Goal: Information Seeking & Learning: Learn about a topic

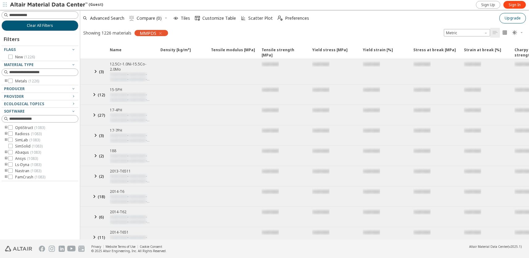
click at [519, 16] on span "Upgrade" at bounding box center [512, 18] width 16 height 5
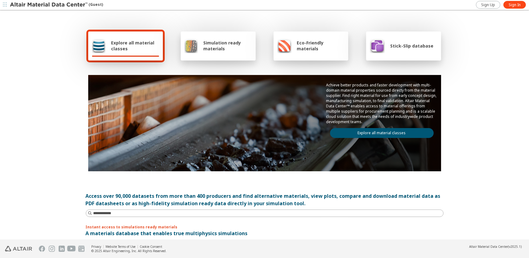
click at [124, 46] on span "Explore all material classes" at bounding box center [135, 46] width 48 height 12
click at [130, 44] on span "Explore all material classes" at bounding box center [135, 46] width 48 height 12
click at [400, 47] on span "Stick-Slip database" at bounding box center [411, 46] width 43 height 6
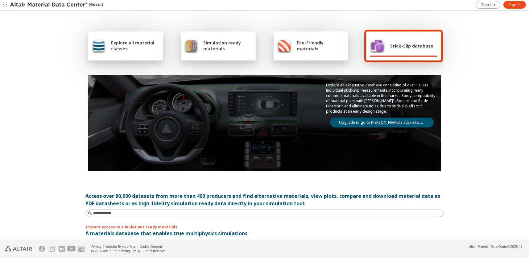
click at [302, 49] on span "Eco-Friendly materials" at bounding box center [320, 46] width 47 height 12
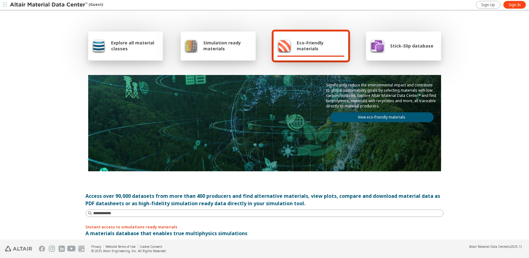
click at [405, 46] on span "Stick-Slip database" at bounding box center [411, 46] width 43 height 6
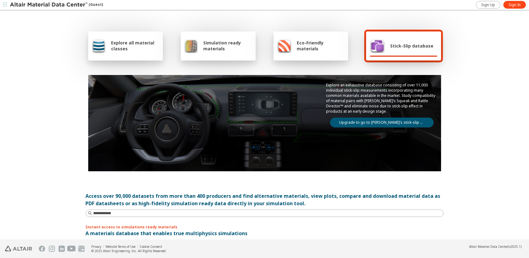
click at [306, 46] on span "Eco-Friendly materials" at bounding box center [320, 46] width 47 height 12
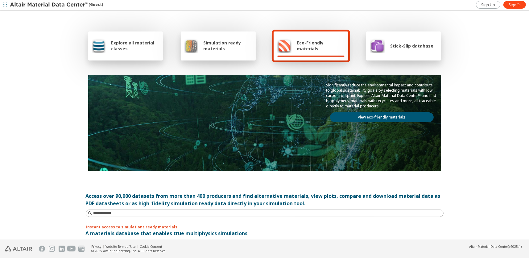
click at [220, 47] on span "Simulation ready materials" at bounding box center [227, 46] width 48 height 12
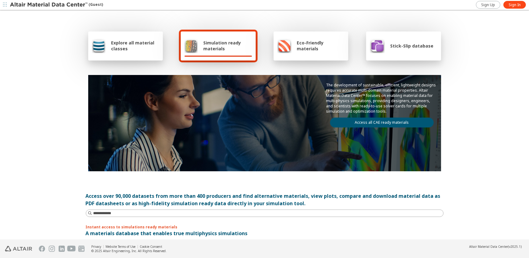
click at [134, 48] on span "Explore all material classes" at bounding box center [135, 46] width 48 height 12
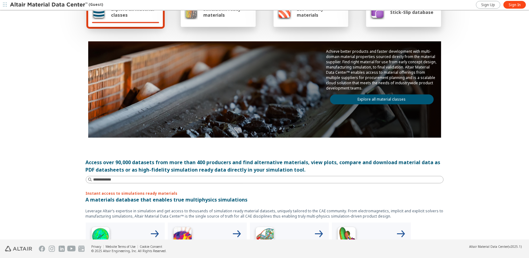
scroll to position [31, 0]
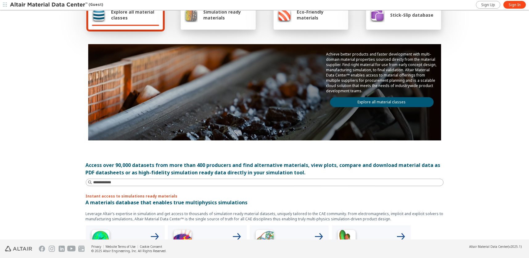
click at [401, 101] on link "Explore all material classes" at bounding box center [382, 102] width 104 height 10
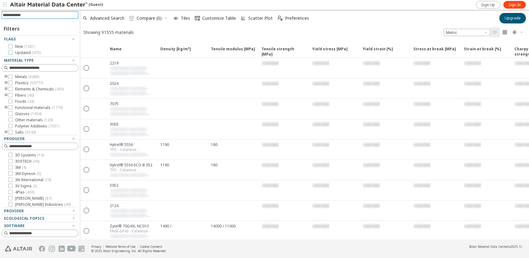
click at [37, 15] on input at bounding box center [41, 15] width 76 height 7
type input "****"
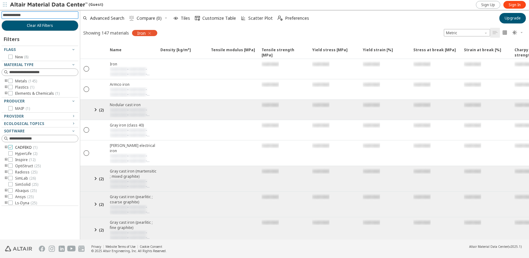
click at [11, 147] on icon at bounding box center [10, 147] width 4 height 4
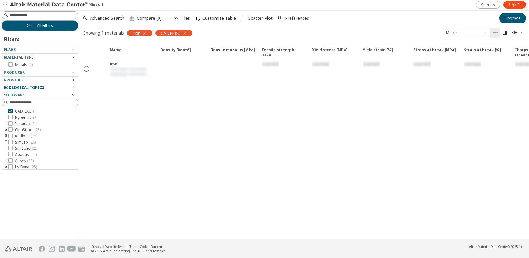
click at [32, 85] on span "Ecological Topics" at bounding box center [24, 87] width 40 height 5
click at [73, 95] on icon "button" at bounding box center [73, 94] width 5 height 5
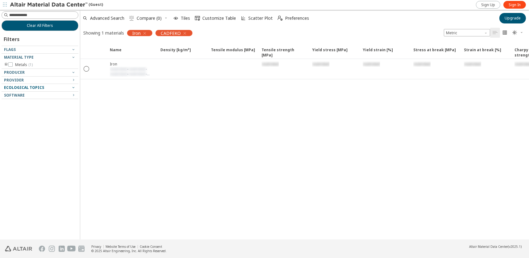
click at [72, 89] on div at bounding box center [39, 89] width 74 height 3
click at [72, 87] on icon "button" at bounding box center [73, 87] width 5 height 5
click at [73, 86] on icon "button" at bounding box center [73, 87] width 5 height 5
click at [74, 94] on icon "button" at bounding box center [73, 94] width 5 height 5
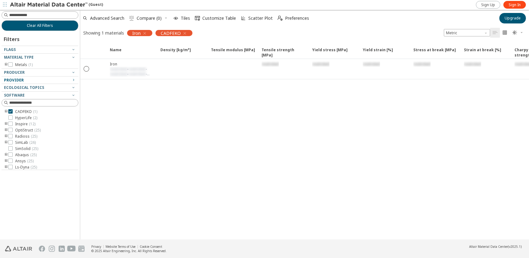
click at [73, 80] on icon "button" at bounding box center [73, 79] width 5 height 5
click at [73, 72] on icon "button" at bounding box center [73, 72] width 5 height 5
click at [4, 85] on icon "toogle group" at bounding box center [6, 87] width 4 height 5
click at [7, 63] on icon "toogle group" at bounding box center [6, 64] width 4 height 5
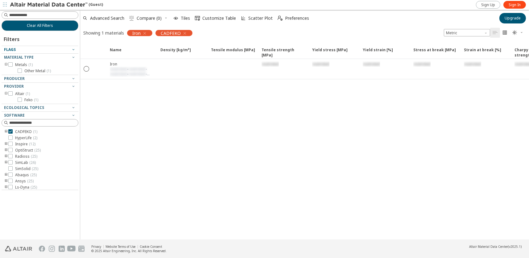
click at [72, 48] on icon "button" at bounding box center [73, 49] width 5 height 5
click at [48, 27] on span "Clear All Filters" at bounding box center [40, 25] width 26 height 5
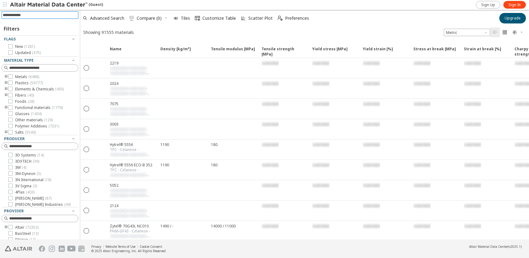
click at [28, 15] on input at bounding box center [41, 15] width 76 height 7
type input "*******"
click at [24, 114] on span "Glasses ( 1404 )" at bounding box center [28, 113] width 27 height 5
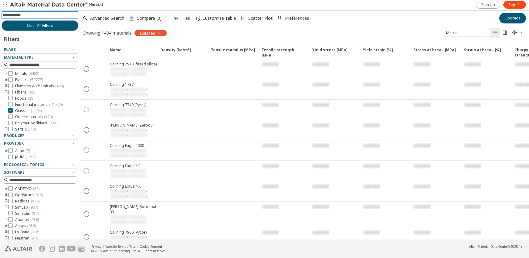
click at [34, 14] on input at bounding box center [41, 15] width 76 height 7
type input "*******"
click at [39, 25] on span "Clear All Filters" at bounding box center [40, 25] width 26 height 5
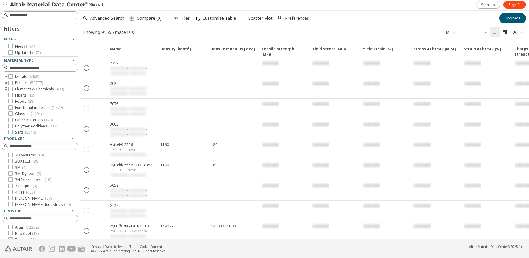
click at [54, 3] on img at bounding box center [49, 5] width 79 height 6
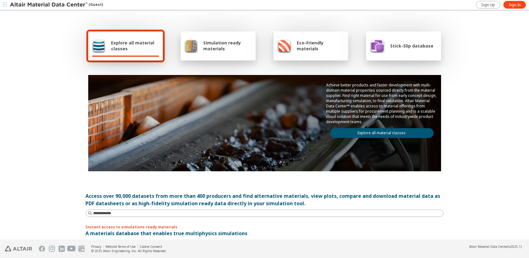
click at [396, 130] on link "Explore all material classes" at bounding box center [382, 133] width 104 height 10
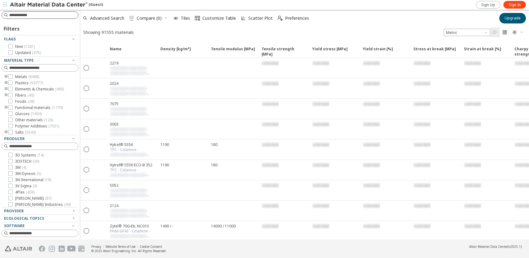
click at [36, 15] on input at bounding box center [43, 15] width 69 height 6
